Goal: Task Accomplishment & Management: Manage account settings

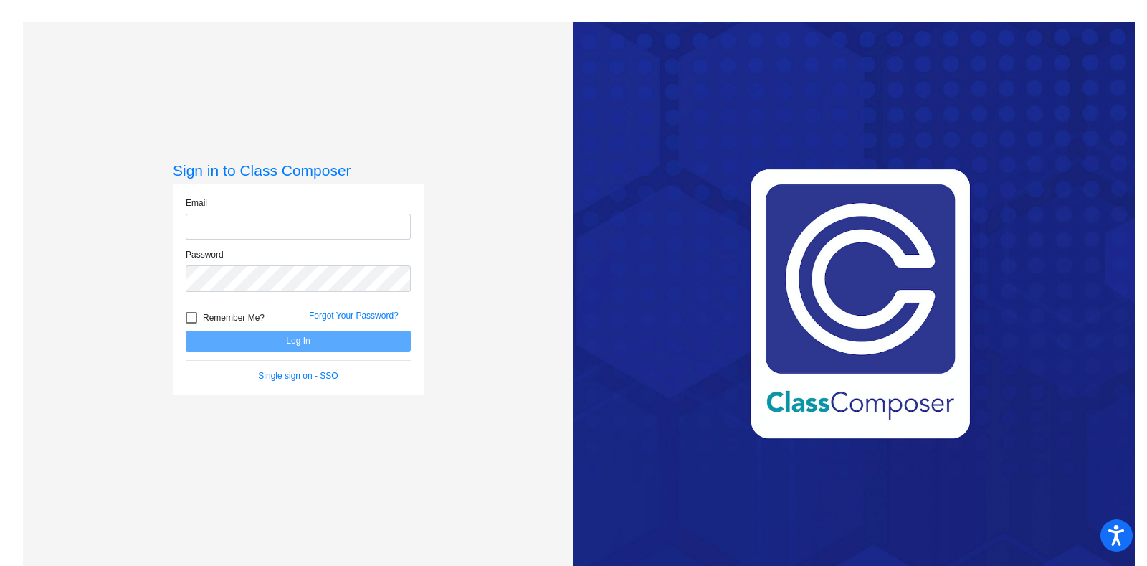
type input "[EMAIL_ADDRESS][DOMAIN_NAME]"
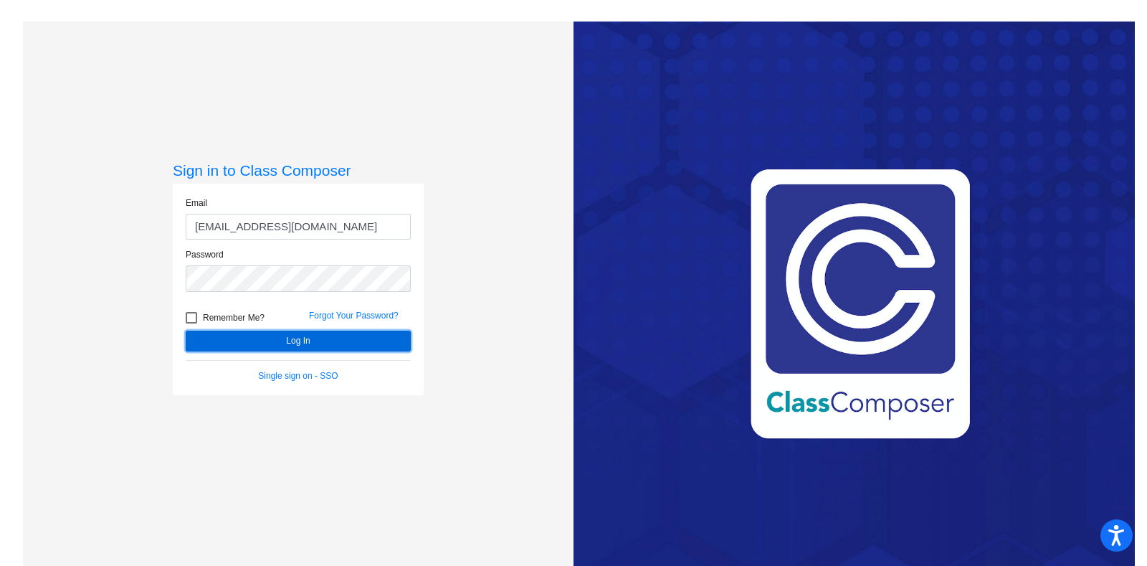
drag, startPoint x: 287, startPoint y: 337, endPoint x: 477, endPoint y: 295, distance: 194.5
click at [477, 295] on div "Sign in to Class Composer Email [EMAIL_ADDRESS][DOMAIN_NAME] Password Remember …" at bounding box center [298, 305] width 551 height 566
click at [330, 336] on button "Log In" at bounding box center [298, 341] width 225 height 21
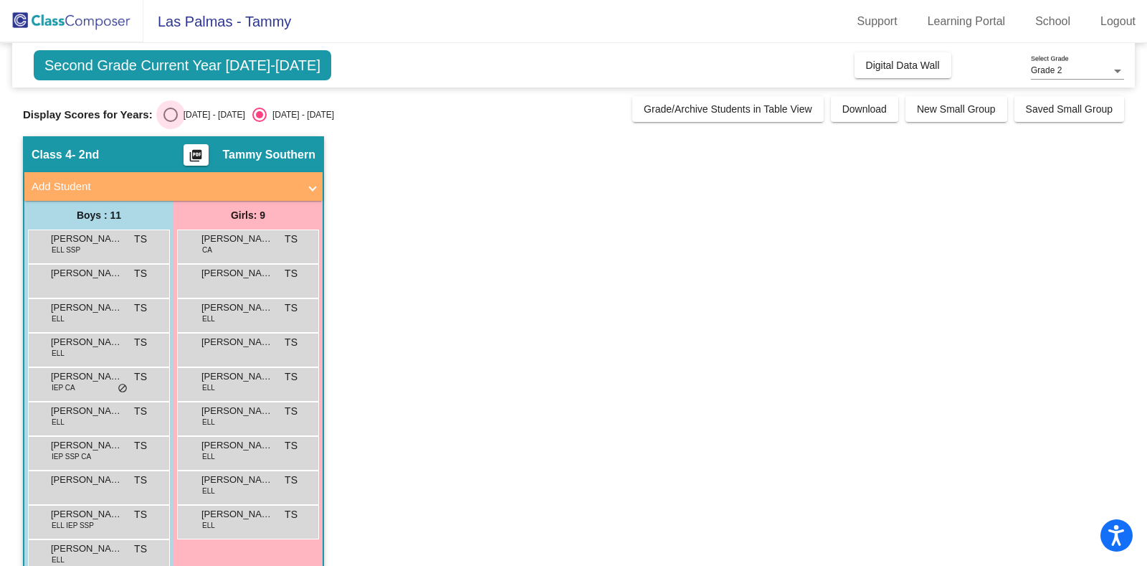
click at [166, 117] on div "Select an option" at bounding box center [170, 115] width 14 height 14
click at [170, 122] on input "[DATE] - [DATE]" at bounding box center [170, 122] width 1 height 1
radio input "true"
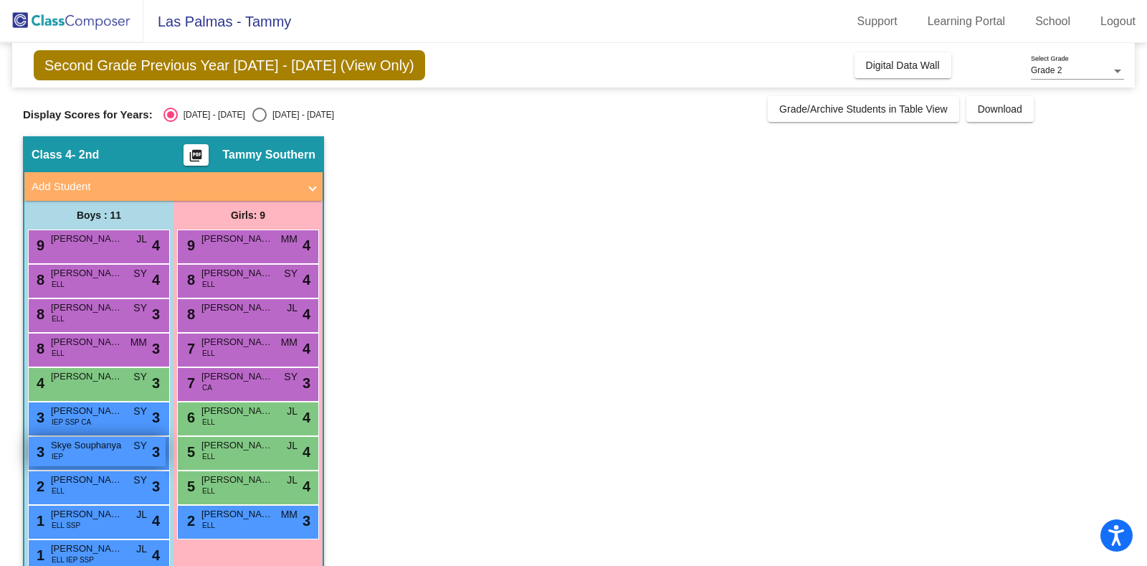
scroll to position [65, 0]
